Goal: Information Seeking & Learning: Learn about a topic

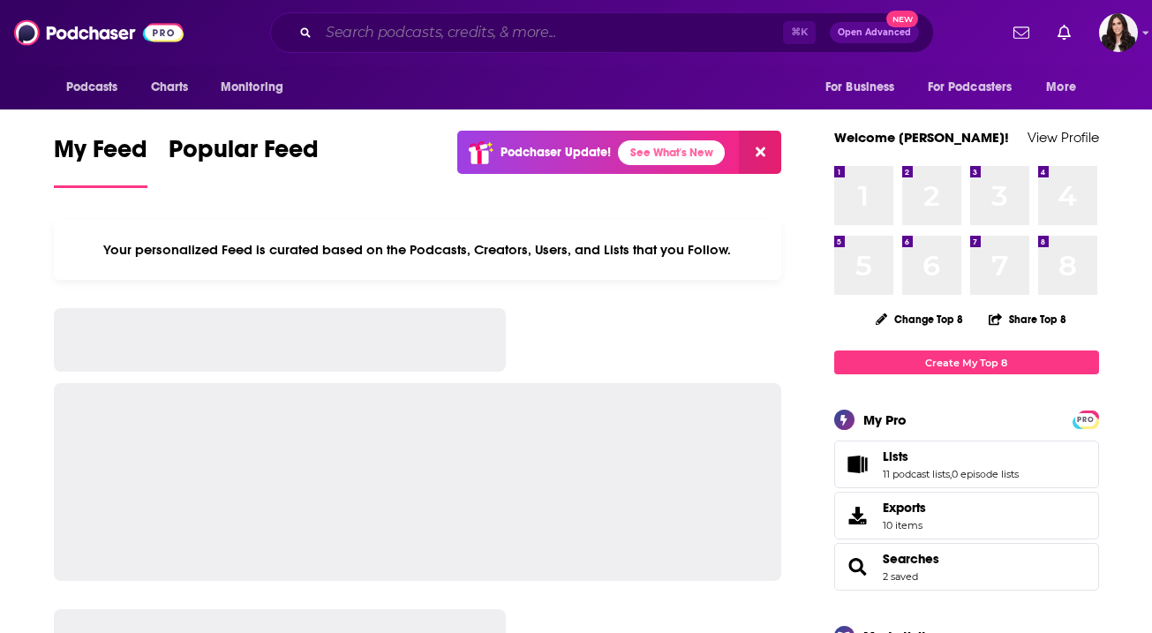
click at [409, 31] on input "Search podcasts, credits, & more..." at bounding box center [551, 33] width 464 height 28
paste input "The [PERSON_NAME] Podcast"
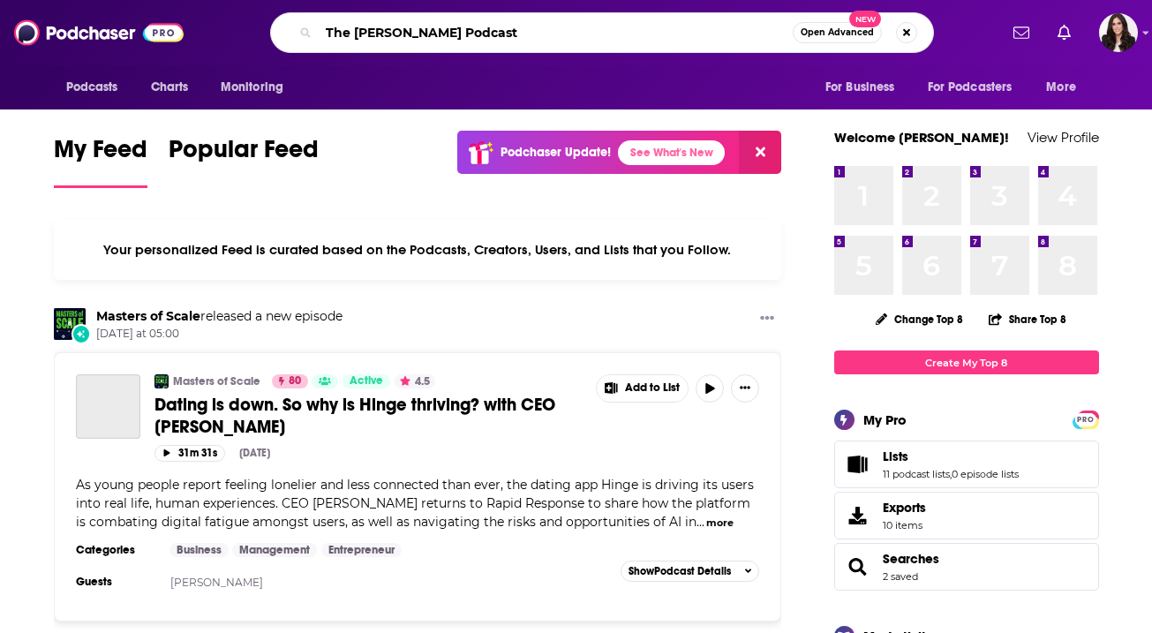
type input "The [PERSON_NAME] Podcast"
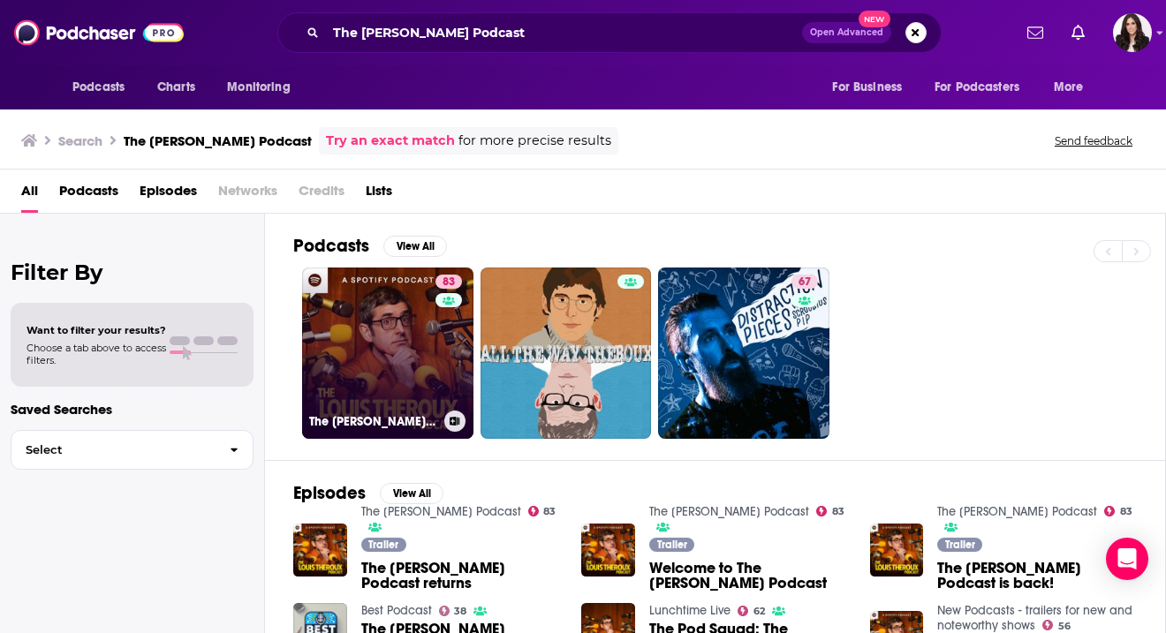
click at [402, 360] on link "83 The [PERSON_NAME] Podcast" at bounding box center [387, 353] width 171 height 171
